Goal: Task Accomplishment & Management: Manage account settings

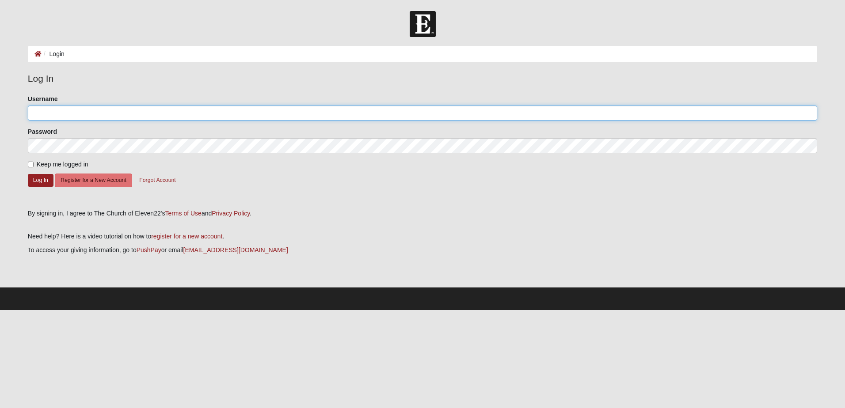
click at [106, 113] on input "Username" at bounding box center [422, 113] width 789 height 15
type input "nixonjayd"
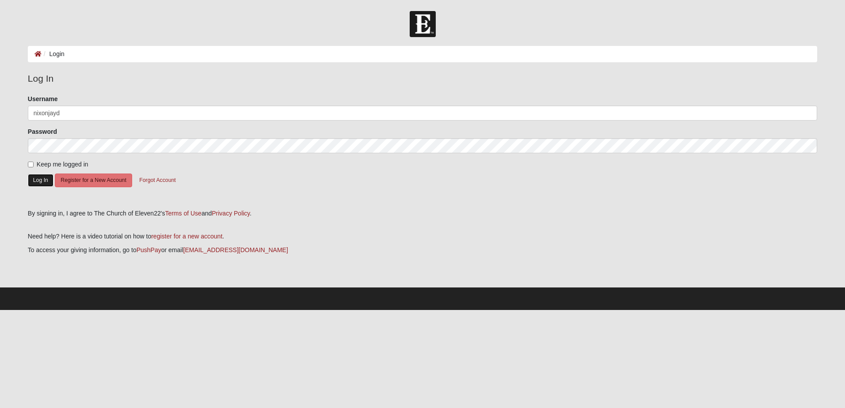
click at [42, 180] on button "Log In" at bounding box center [41, 180] width 26 height 13
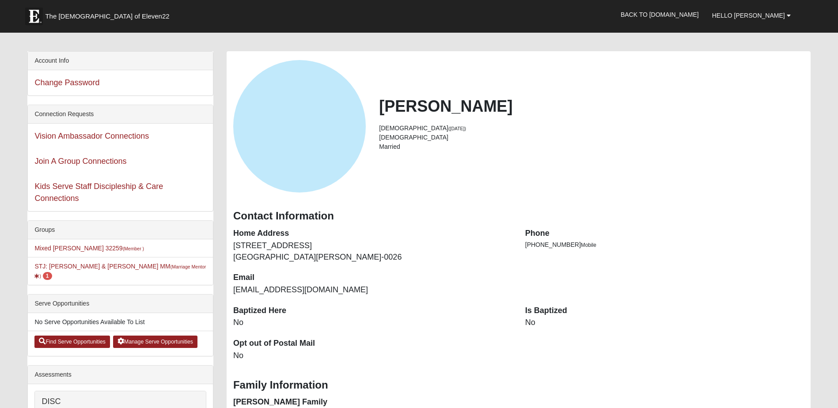
scroll to position [44, 0]
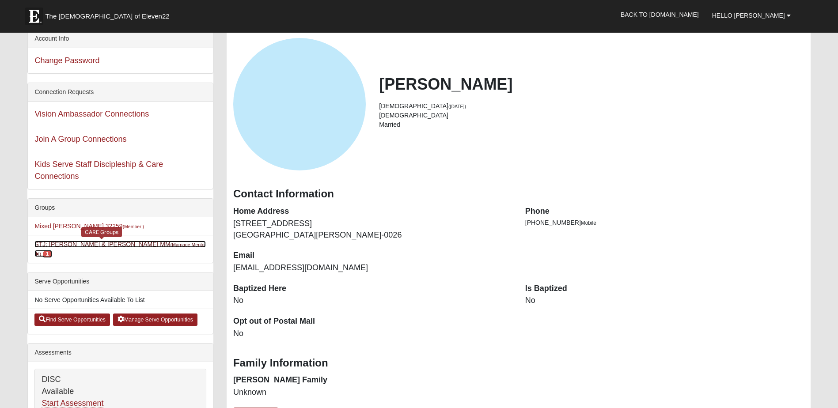
click at [50, 245] on link "STJ: Nixon - Jay & Patti MM (Marriage Mentor ) 1" at bounding box center [119, 249] width 171 height 16
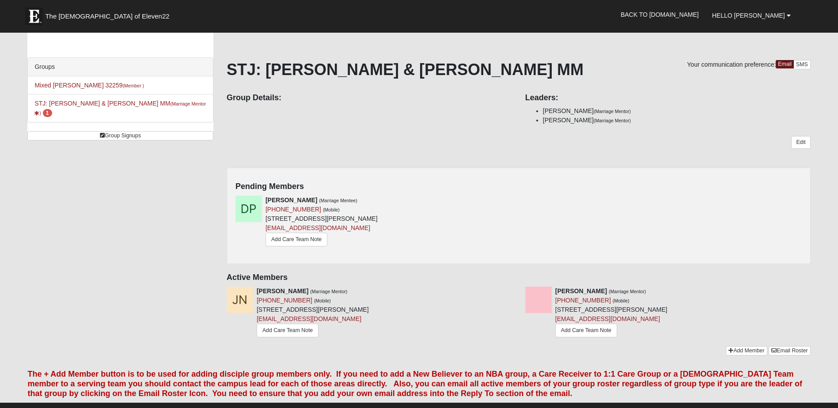
scroll to position [18, 0]
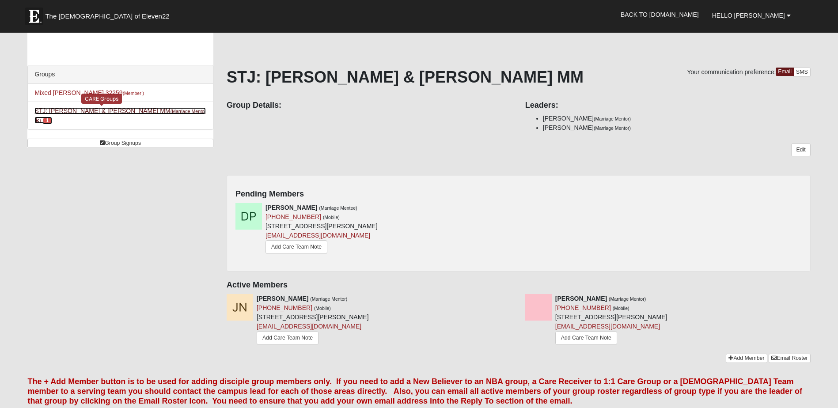
click at [52, 117] on span "1" at bounding box center [47, 121] width 9 height 8
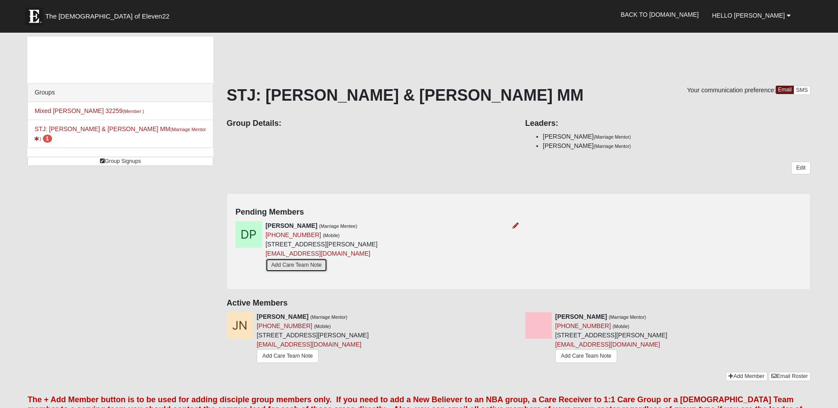
click at [300, 268] on link "Add Care Team Note" at bounding box center [297, 265] width 62 height 14
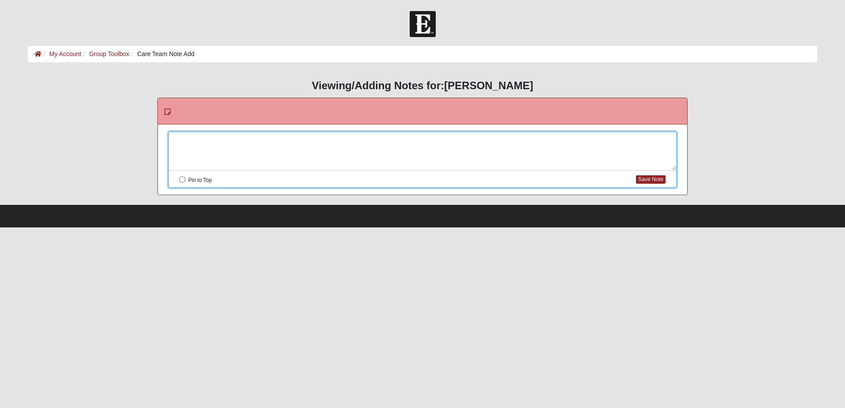
click at [253, 139] on div at bounding box center [422, 151] width 507 height 39
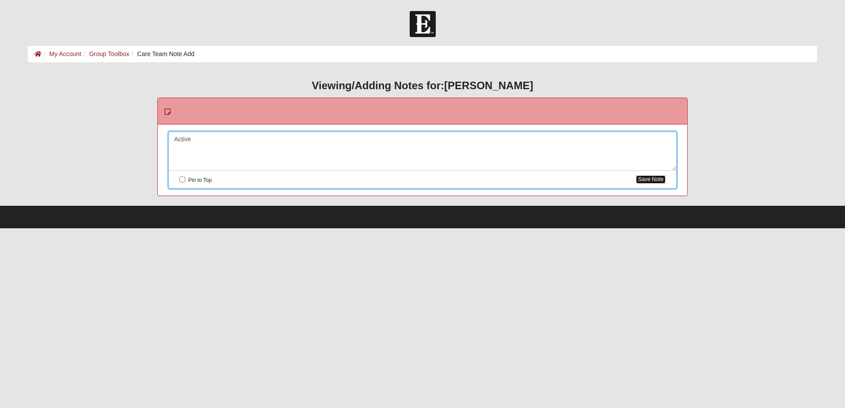
click at [653, 179] on button "Save Note" at bounding box center [651, 179] width 30 height 8
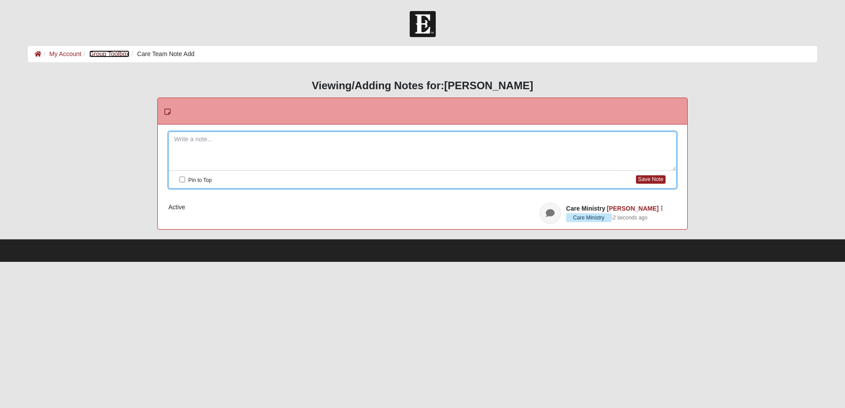
click at [107, 54] on link "Group Toolbox" at bounding box center [109, 53] width 40 height 7
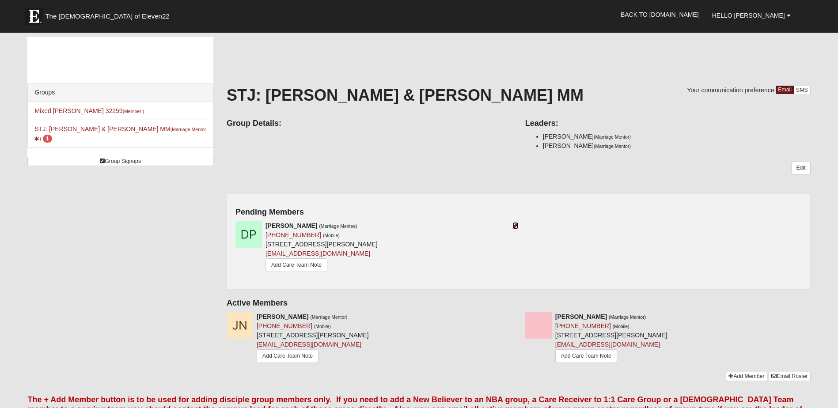
click at [513, 225] on icon at bounding box center [516, 226] width 6 height 6
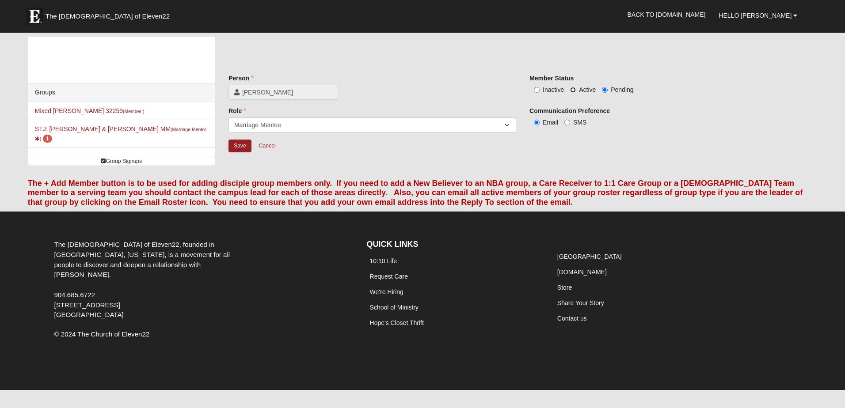
click at [573, 90] on input "Active" at bounding box center [573, 90] width 6 height 6
radio input "true"
click at [302, 125] on select "Member Leader Care Giver Care Receiver Marriage Mentor Marriage Mentee" at bounding box center [372, 125] width 288 height 15
select select "623"
click at [228, 118] on select "Member Leader Care Giver Care Receiver Marriage Mentor Marriage Mentee" at bounding box center [372, 125] width 288 height 15
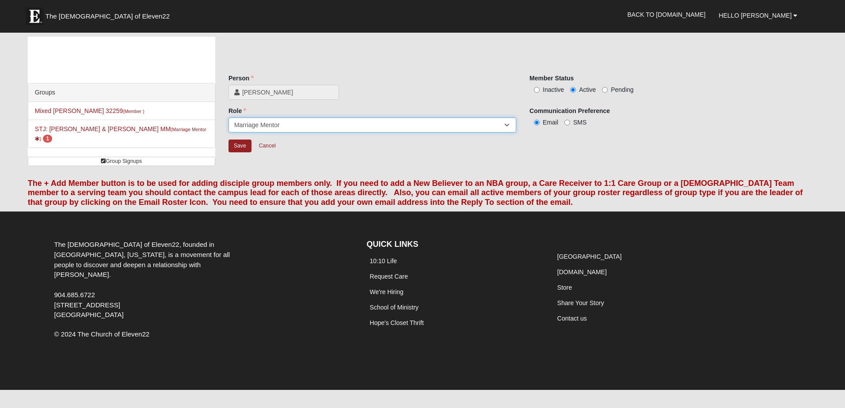
click at [505, 124] on select "Member Leader Care Giver Care Receiver Marriage Mentor Marriage Mentee" at bounding box center [372, 125] width 288 height 15
click at [663, 156] on div "Save Cancel" at bounding box center [522, 152] width 589 height 26
click at [242, 148] on input "Save" at bounding box center [239, 146] width 23 height 13
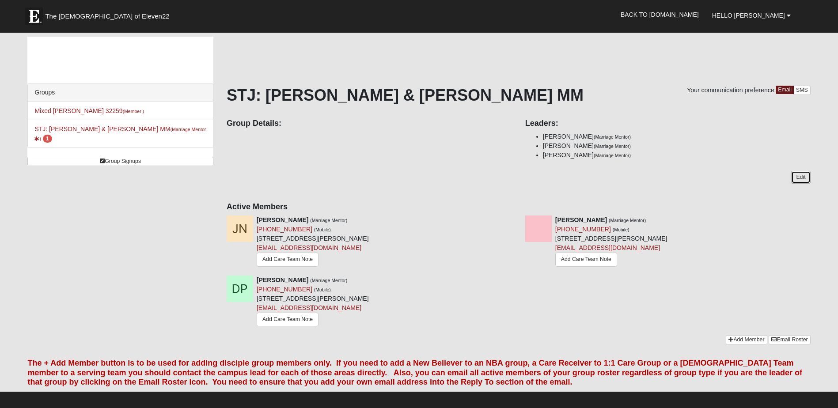
click at [802, 175] on link "Edit" at bounding box center [800, 177] width 19 height 13
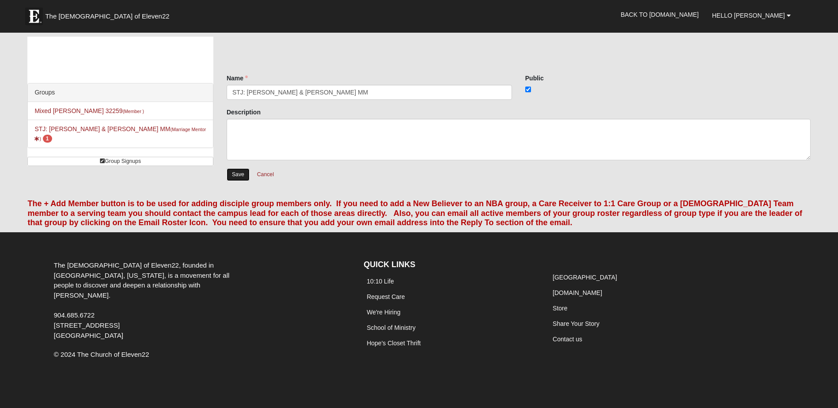
click at [233, 175] on input "Save" at bounding box center [238, 174] width 23 height 13
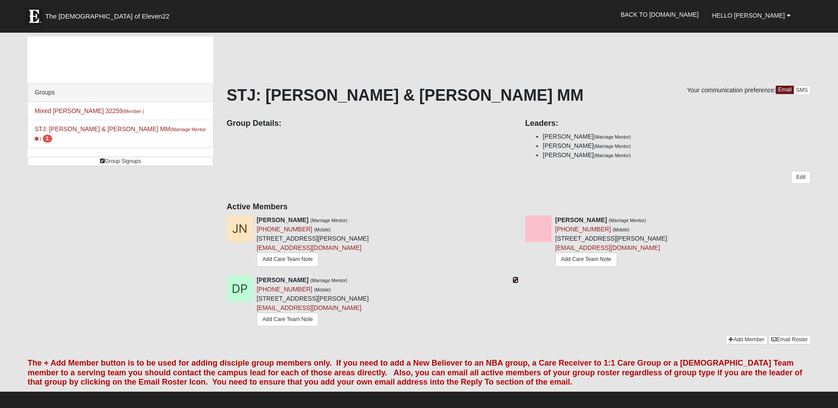
click at [515, 279] on icon at bounding box center [516, 280] width 6 height 6
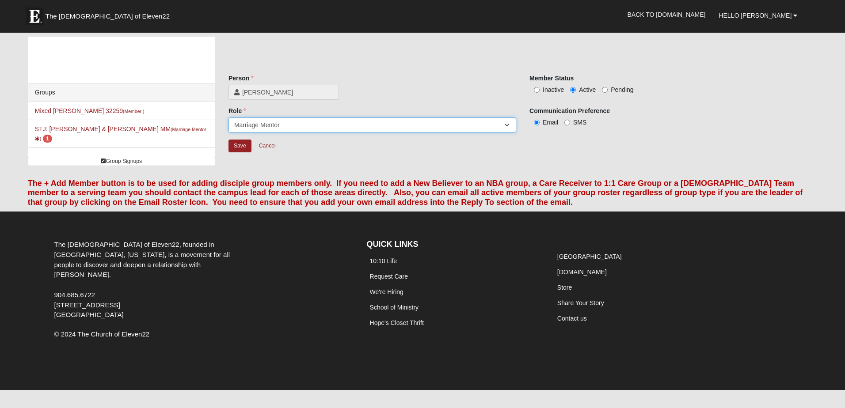
click at [510, 126] on select "Member Leader Care Giver Care Receiver Marriage Mentor Marriage Mentee" at bounding box center [372, 125] width 288 height 15
select select "622"
click at [228, 118] on select "Member Leader Care Giver Care Receiver Marriage Mentor Marriage Mentee" at bounding box center [372, 125] width 288 height 15
click at [244, 144] on input "Save" at bounding box center [239, 146] width 23 height 13
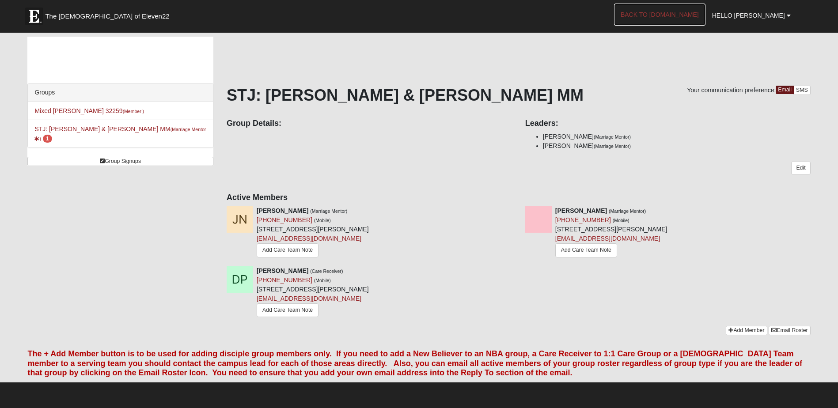
click at [696, 16] on link "Back to [DOMAIN_NAME]" at bounding box center [659, 15] width 91 height 22
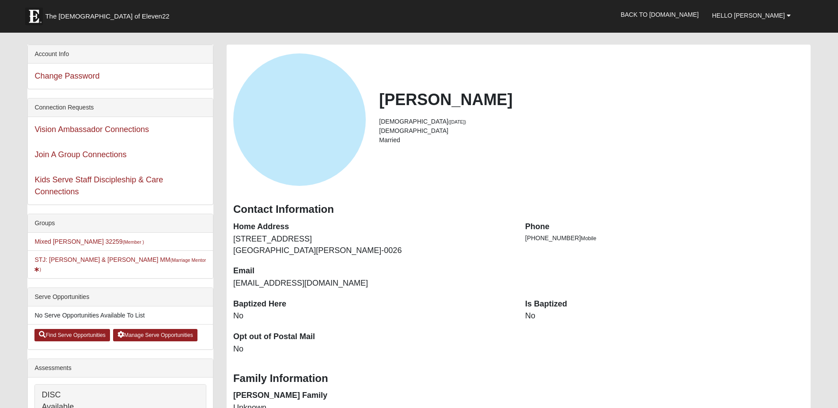
scroll to position [44, 0]
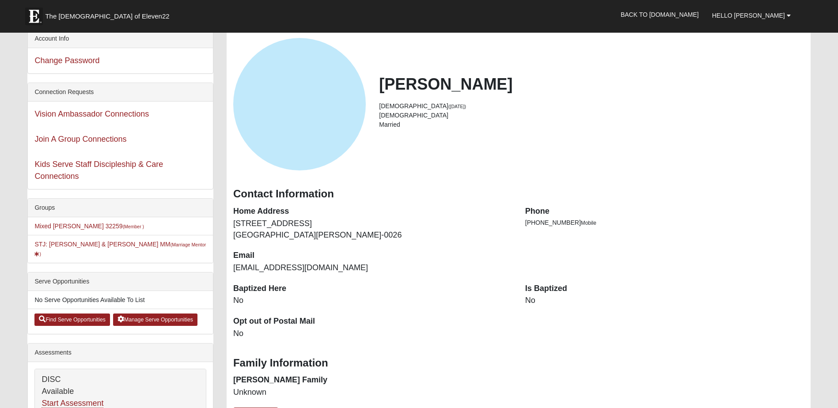
click at [533, 300] on dd "No" at bounding box center [664, 300] width 279 height 11
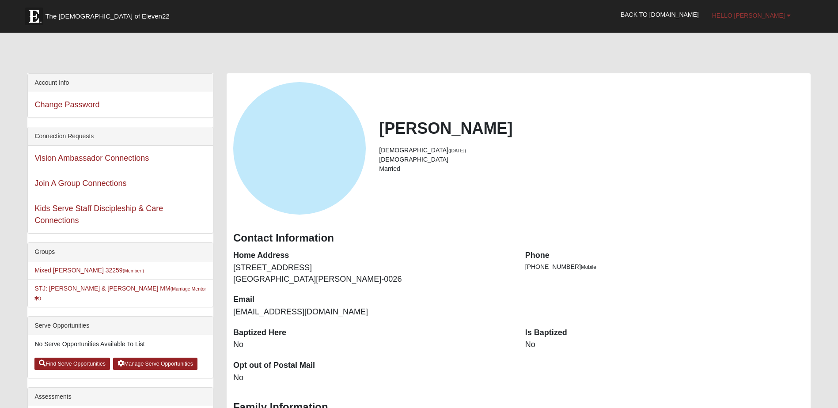
click at [769, 15] on span "Hello [PERSON_NAME]" at bounding box center [748, 15] width 73 height 7
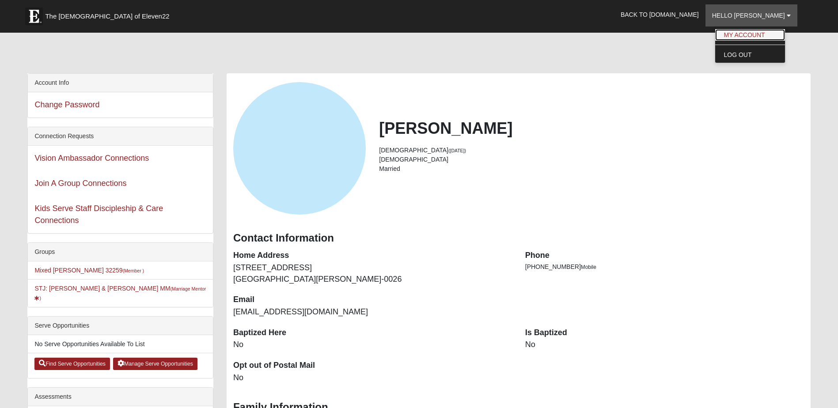
click at [770, 34] on link "My Account" at bounding box center [750, 34] width 70 height 11
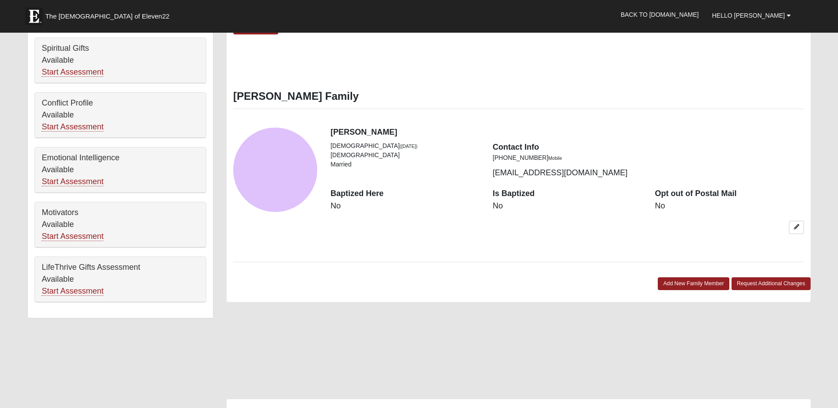
scroll to position [486, 0]
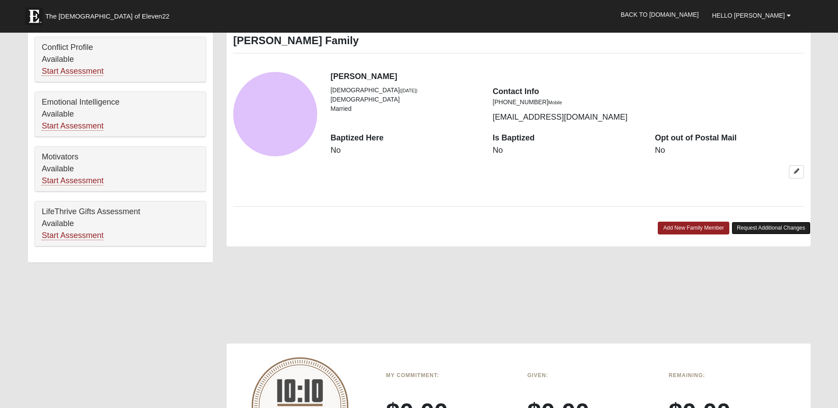
click at [778, 227] on link "Request Additional Changes" at bounding box center [771, 228] width 79 height 13
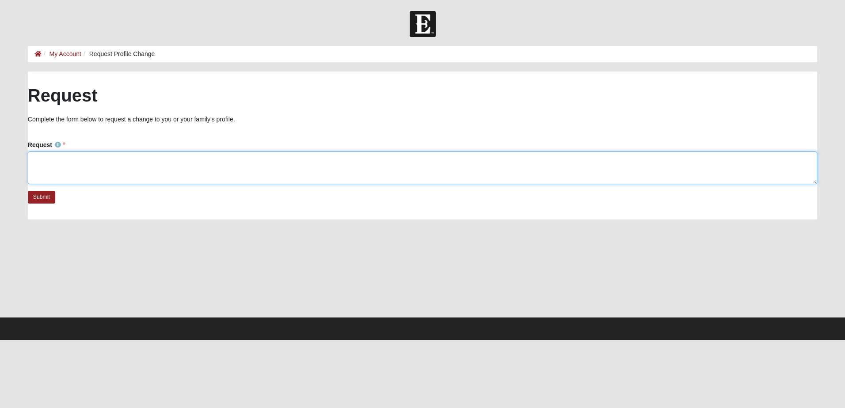
click at [165, 171] on textarea "Request" at bounding box center [422, 168] width 789 height 33
click at [36, 160] on textarea "Both [PERSON_NAME] and I have been baptized. Although it was not at 11-22." at bounding box center [422, 168] width 789 height 33
click at [32, 159] on textarea "Both [PERSON_NAME] and I have been baptized. Although it was not at 11-22." at bounding box center [422, 168] width 789 height 33
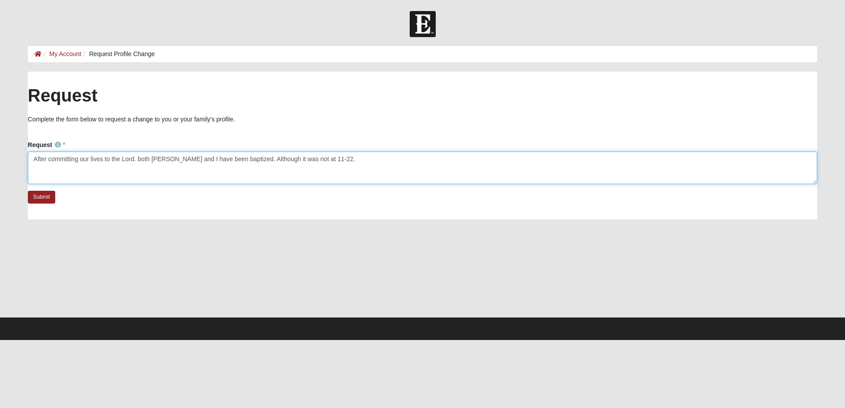
drag, startPoint x: 181, startPoint y: 160, endPoint x: 209, endPoint y: 159, distance: 28.3
click at [209, 159] on textarea "After committing our lives to the Lord. both [PERSON_NAME] and I have been bapt…" at bounding box center [422, 168] width 789 height 33
click at [342, 161] on textarea "After committing our lives to the Lord. both [PERSON_NAME] and I were [DEMOGRAP…" at bounding box center [422, 168] width 789 height 33
type textarea "After committing our lives to the Lord. both [PERSON_NAME] and I were [DEMOGRAP…"
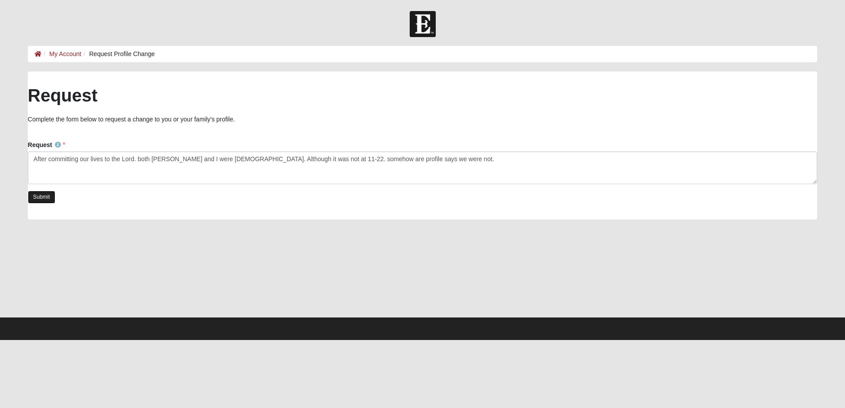
click at [47, 197] on link "Submit" at bounding box center [41, 197] width 27 height 13
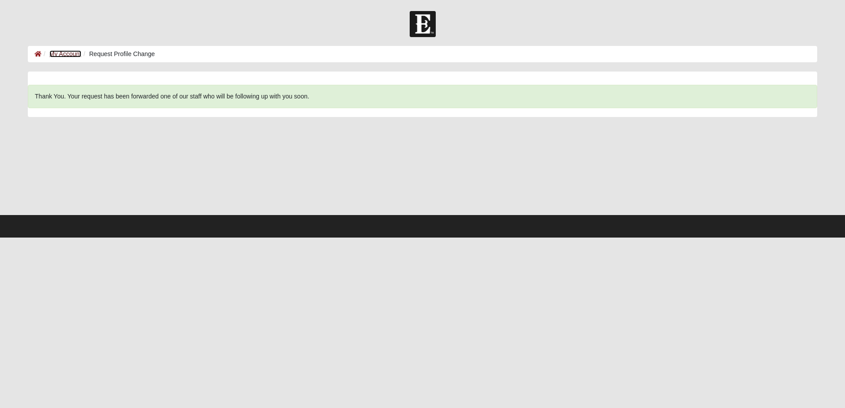
click at [60, 53] on link "My Account" at bounding box center [65, 53] width 32 height 7
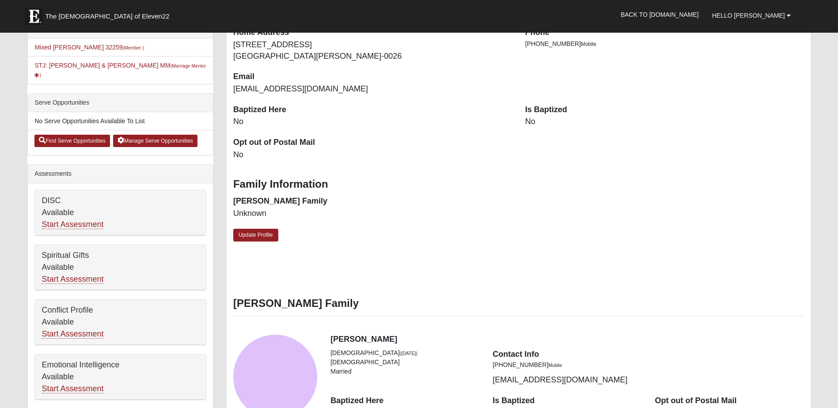
scroll to position [221, 0]
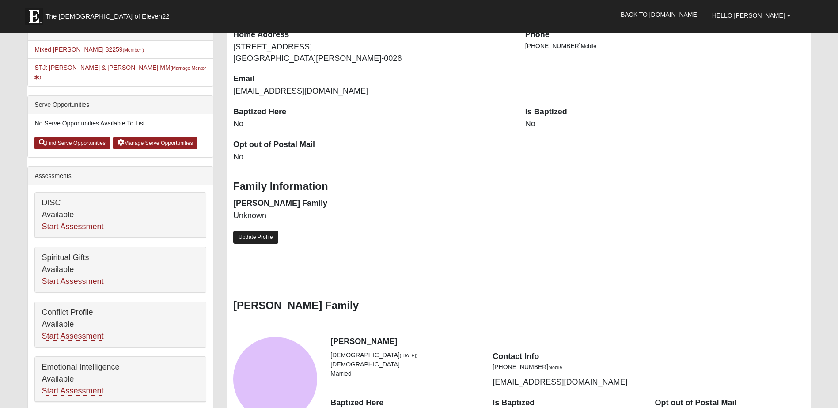
click at [271, 235] on link "Update Profile" at bounding box center [255, 237] width 45 height 13
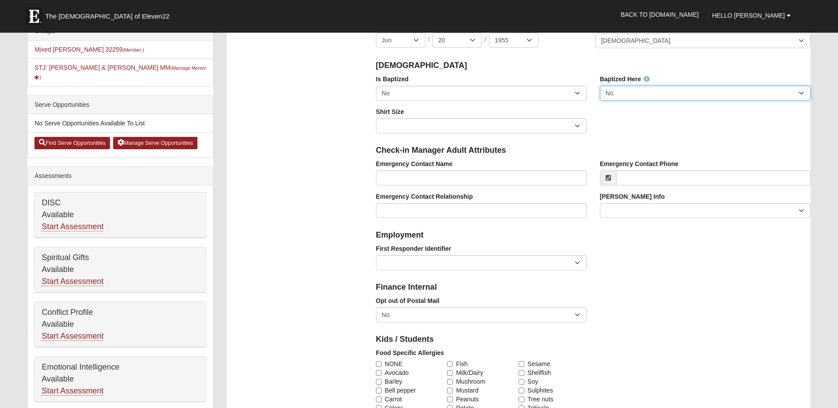
click at [800, 92] on select "No Yes" at bounding box center [705, 93] width 211 height 15
click at [600, 86] on select "No Yes" at bounding box center [705, 93] width 211 height 15
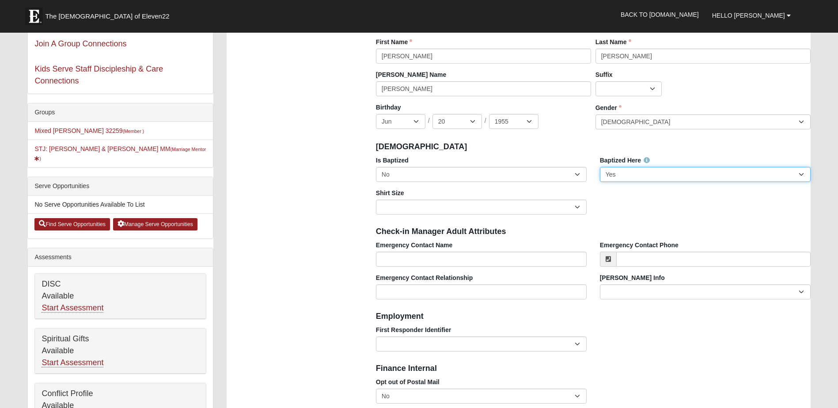
scroll to position [133, 0]
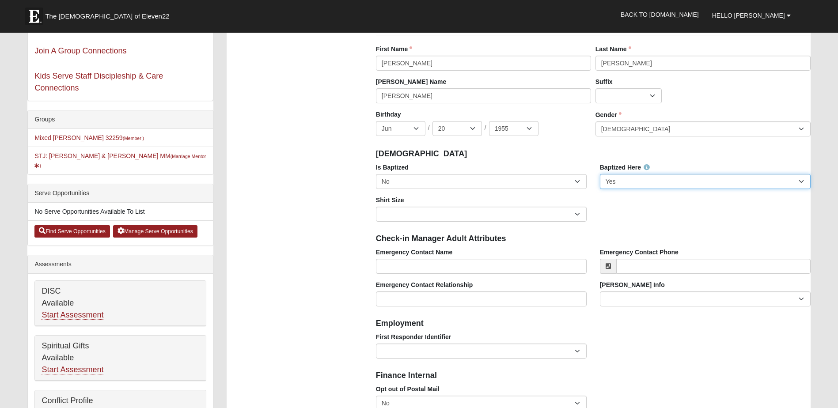
click at [802, 183] on select "No Yes" at bounding box center [705, 181] width 211 height 15
select select "False"
click at [600, 174] on select "No Yes" at bounding box center [705, 181] width 211 height 15
click at [579, 179] on select "No Yes" at bounding box center [481, 181] width 211 height 15
select select "True"
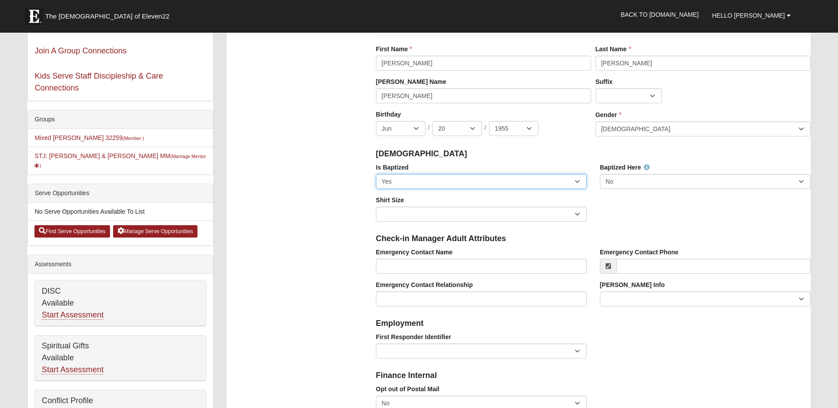
click at [376, 174] on select "No Yes" at bounding box center [481, 181] width 211 height 15
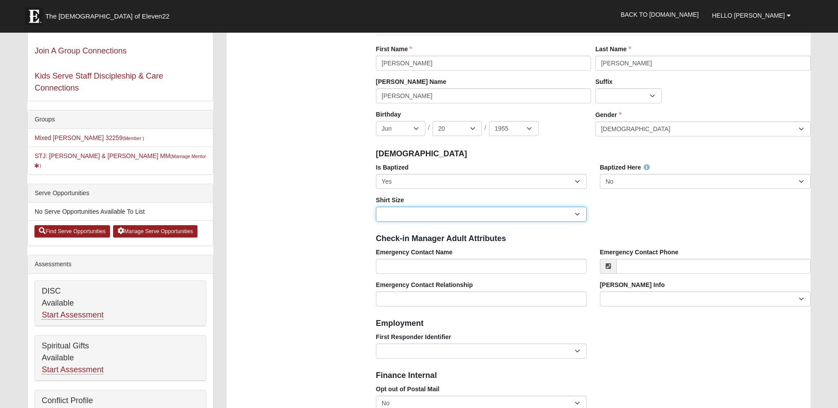
click at [577, 215] on select "Adult Small Adult Medium Adult Large Adult XL Adult XXL Adult 3XL Adult 4XL You…" at bounding box center [481, 214] width 211 height 15
select select "Adult 3XL"
click at [376, 207] on select "Adult Small Adult Medium Adult Large Adult XL Adult XXL Adult 3XL Adult 4XL You…" at bounding box center [481, 214] width 211 height 15
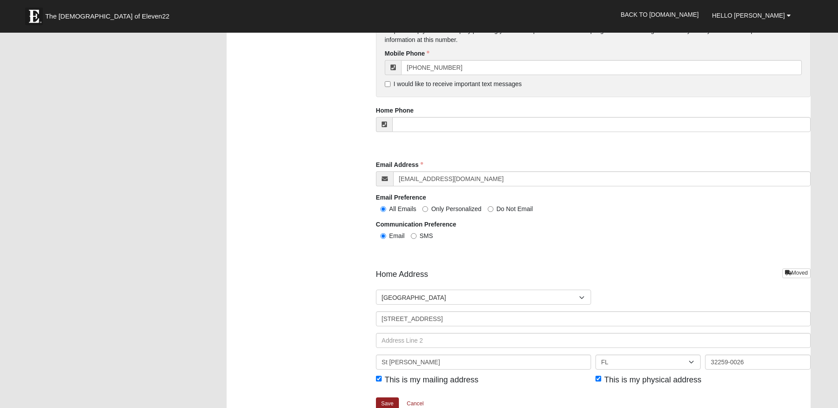
scroll to position [972, 0]
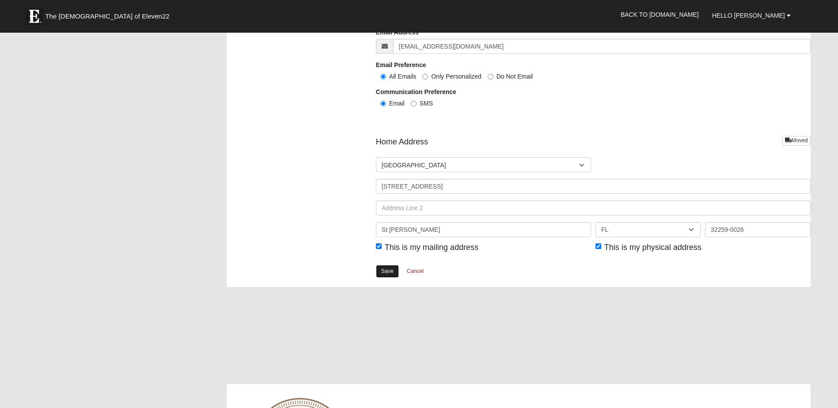
click at [391, 270] on link "Save" at bounding box center [387, 271] width 23 height 13
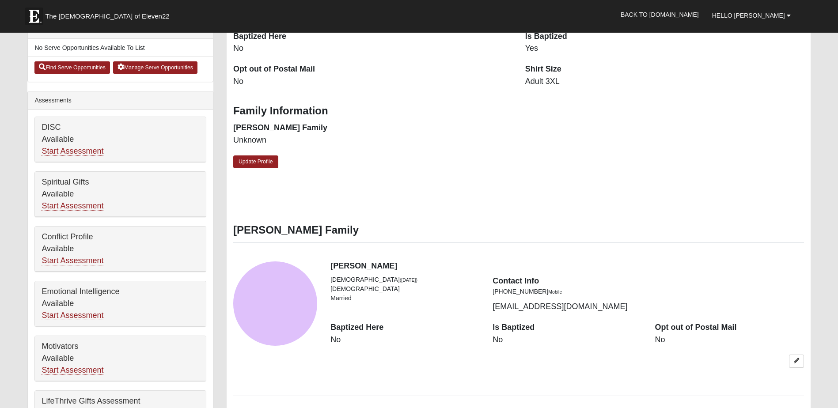
scroll to position [353, 0]
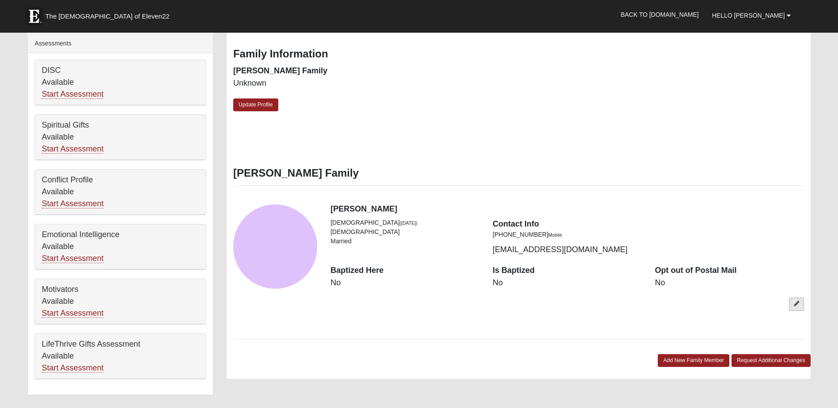
click at [795, 302] on icon at bounding box center [796, 303] width 5 height 5
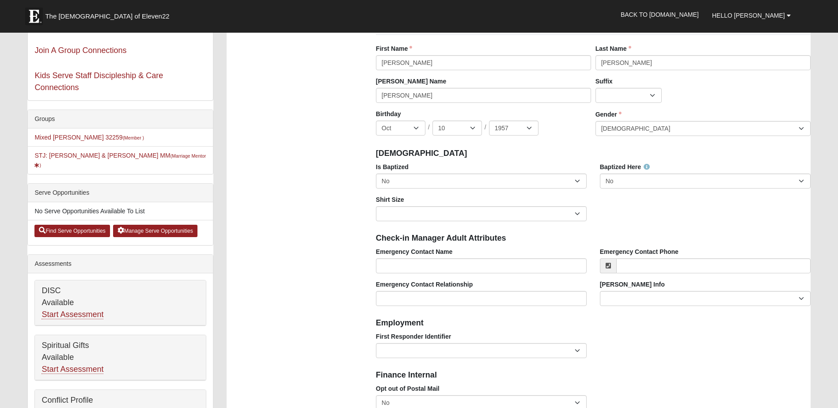
scroll to position [133, 0]
click at [576, 180] on select "No Yes" at bounding box center [481, 181] width 211 height 15
select select "True"
click at [376, 174] on select "No Yes" at bounding box center [481, 181] width 211 height 15
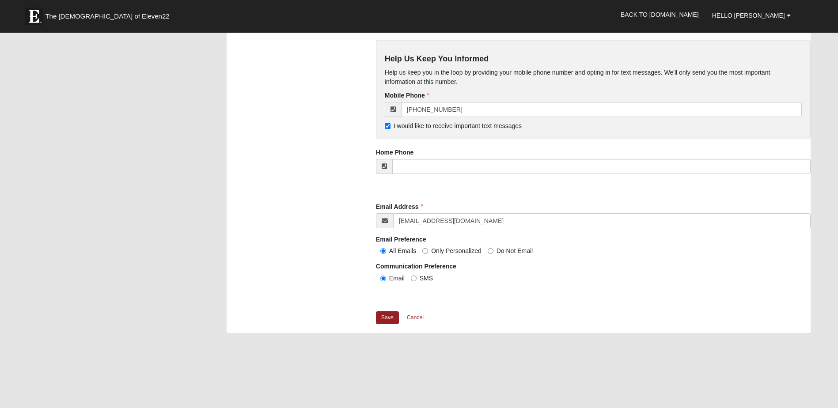
scroll to position [831, 0]
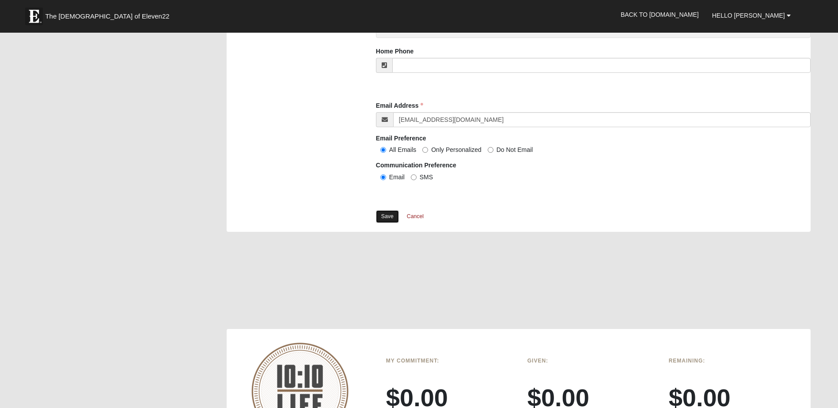
click at [386, 213] on link "Save" at bounding box center [387, 216] width 23 height 13
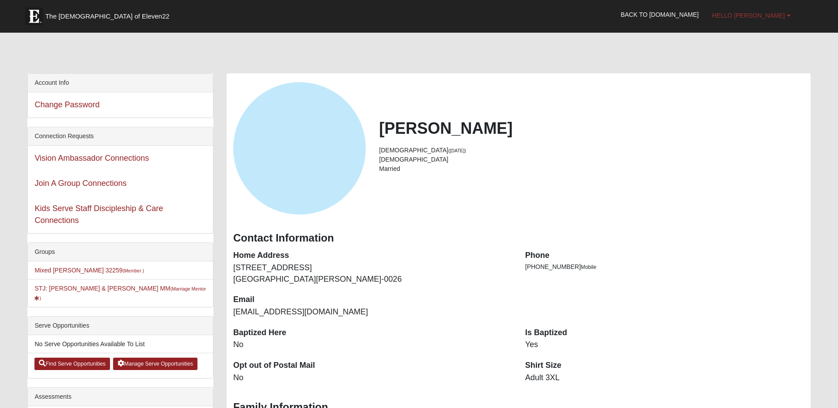
click at [778, 15] on span "Hello [PERSON_NAME]" at bounding box center [748, 15] width 73 height 7
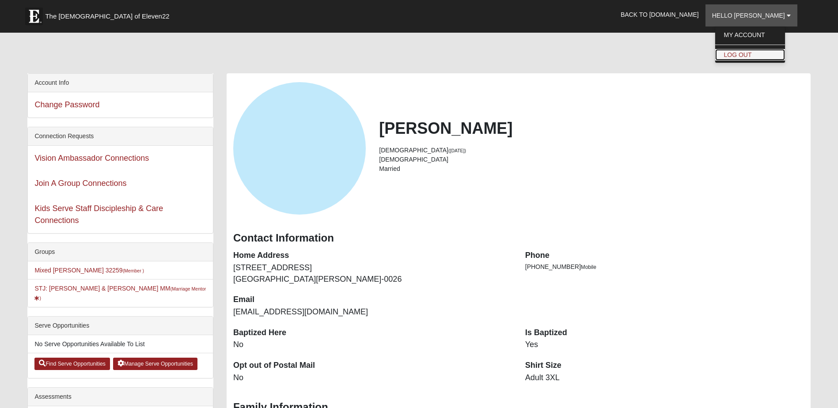
click at [754, 50] on link "Log Out" at bounding box center [750, 54] width 70 height 11
